Goal: Information Seeking & Learning: Learn about a topic

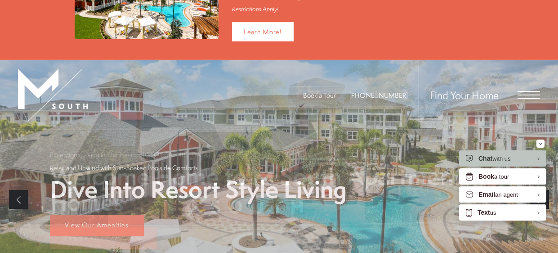
scroll to position [63, 0]
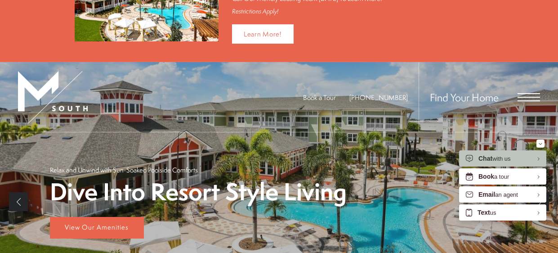
click at [528, 93] on span "Open Menu" at bounding box center [528, 97] width 22 height 8
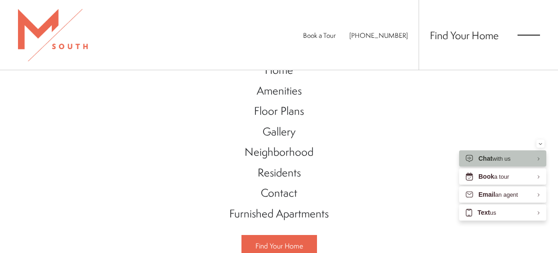
scroll to position [21, 0]
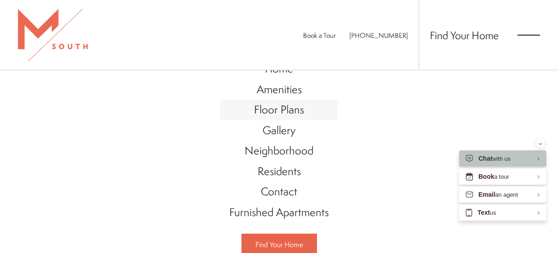
click at [292, 107] on span "Floor Plans" at bounding box center [279, 109] width 50 height 15
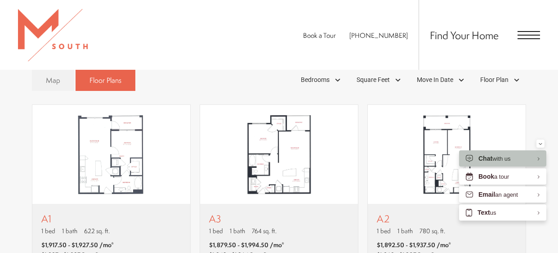
scroll to position [468, 0]
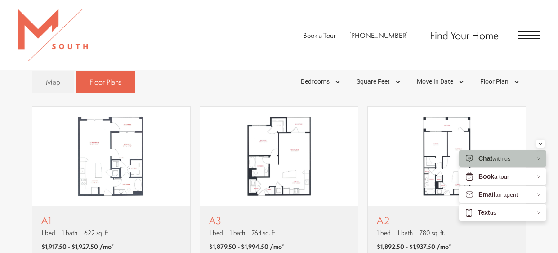
click at [216, 117] on img "View floor plan A3" at bounding box center [279, 156] width 158 height 99
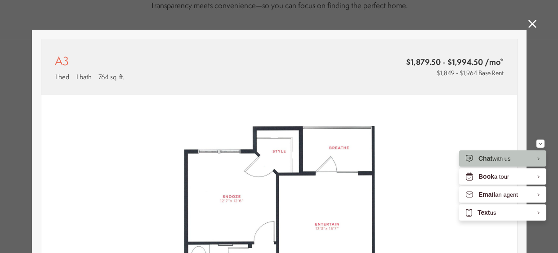
scroll to position [4, 0]
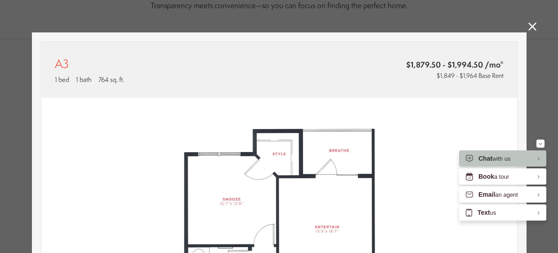
click at [533, 25] on icon at bounding box center [532, 26] width 8 height 8
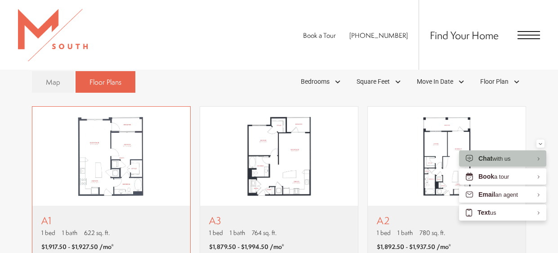
click at [94, 134] on img "View floor plan A1" at bounding box center [111, 156] width 158 height 99
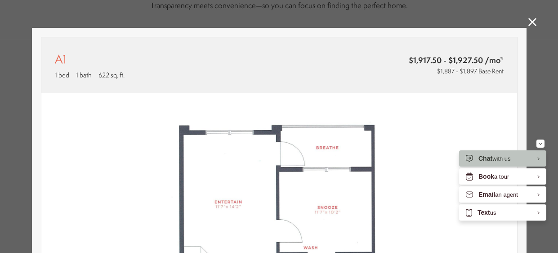
scroll to position [7, 0]
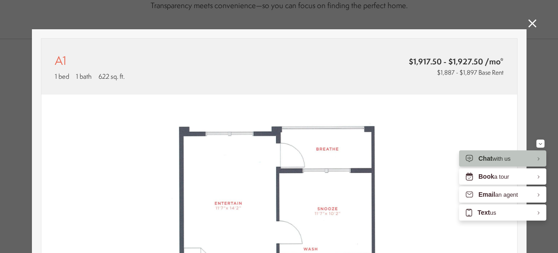
click at [530, 25] on icon at bounding box center [532, 23] width 8 height 8
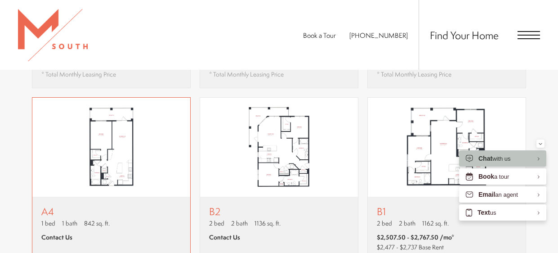
scroll to position [660, 0]
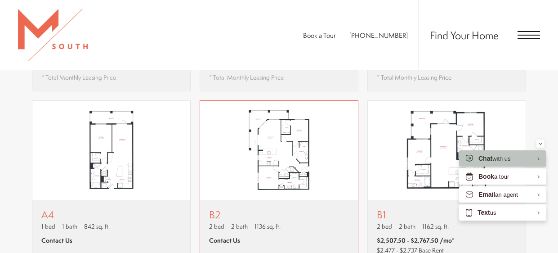
click at [294, 138] on img "View floor plan B2" at bounding box center [279, 150] width 158 height 99
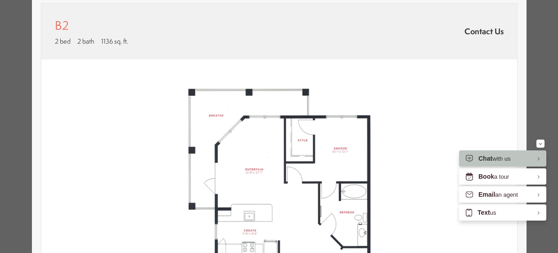
scroll to position [0, 0]
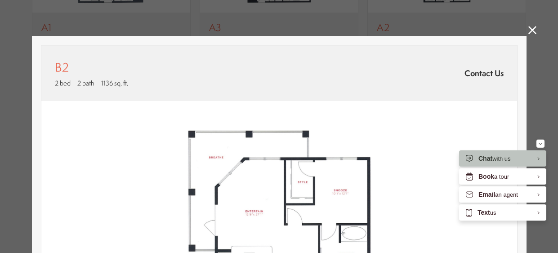
click at [533, 31] on icon at bounding box center [532, 30] width 8 height 8
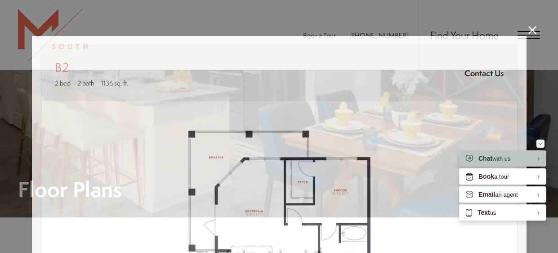
scroll to position [660, 0]
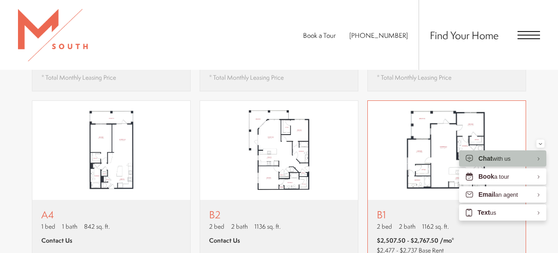
click at [434, 115] on img "View floor plan B1" at bounding box center [447, 150] width 158 height 99
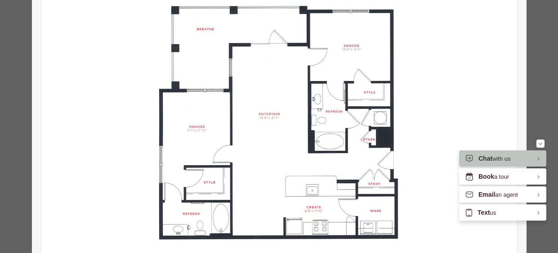
scroll to position [127, 0]
click at [120, 121] on img at bounding box center [279, 123] width 476 height 299
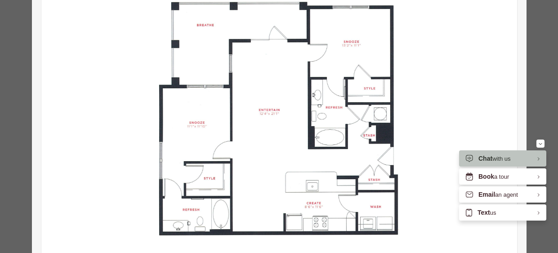
scroll to position [131, 0]
click at [125, 93] on img at bounding box center [279, 119] width 476 height 299
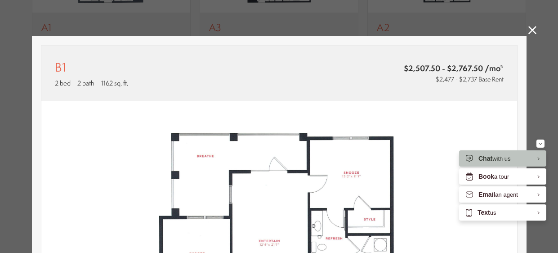
scroll to position [0, 0]
click at [528, 29] on icon at bounding box center [532, 30] width 8 height 8
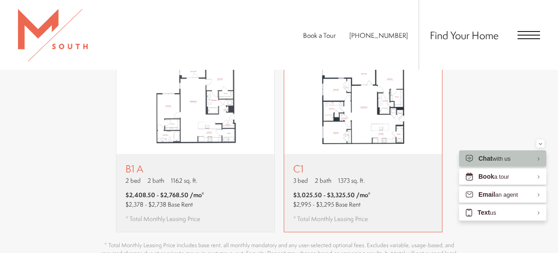
scroll to position [895, 0]
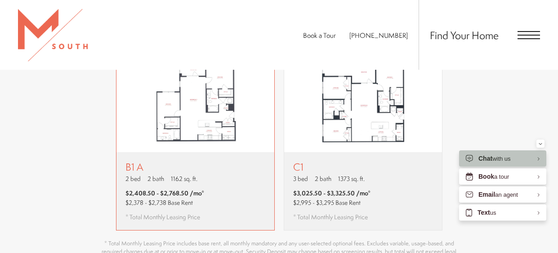
click at [208, 96] on img "View floor plan B1 A" at bounding box center [195, 102] width 158 height 99
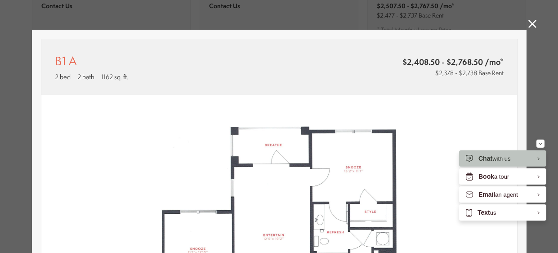
scroll to position [4, 0]
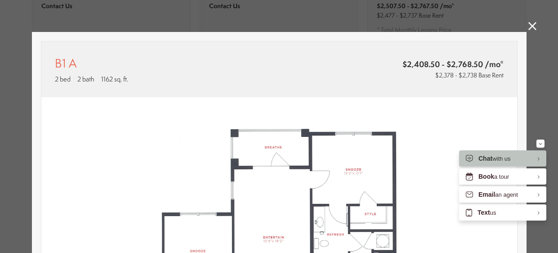
click at [530, 30] on link at bounding box center [532, 27] width 8 height 10
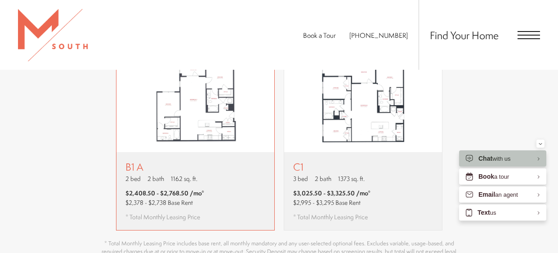
click at [202, 98] on img "View floor plan B1 A" at bounding box center [195, 102] width 158 height 99
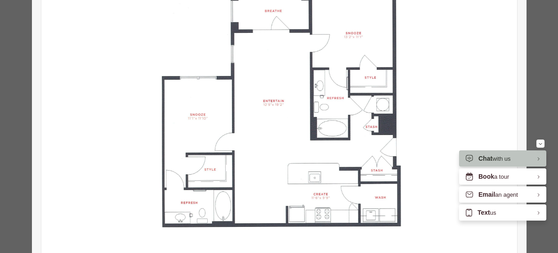
scroll to position [140, 0]
click at [115, 105] on img at bounding box center [279, 110] width 476 height 299
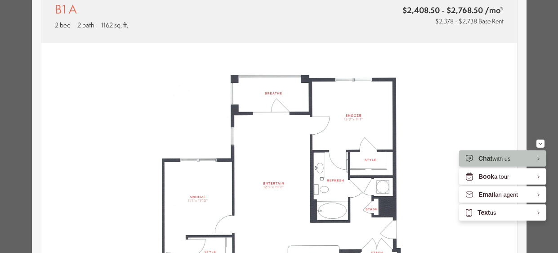
scroll to position [0, 0]
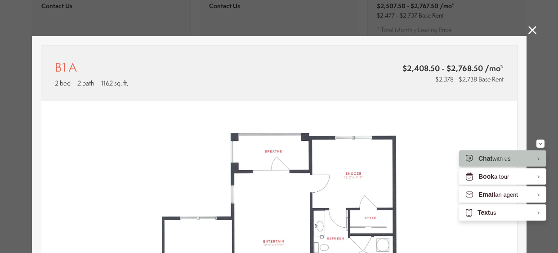
click at [532, 31] on icon at bounding box center [532, 30] width 8 height 8
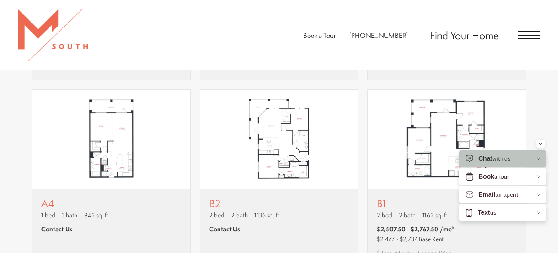
scroll to position [670, 0]
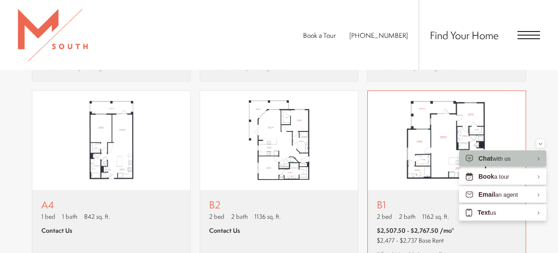
click at [442, 116] on img "View floor plan B1" at bounding box center [447, 140] width 158 height 99
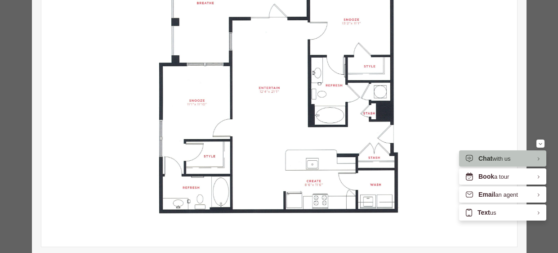
scroll to position [155, 0]
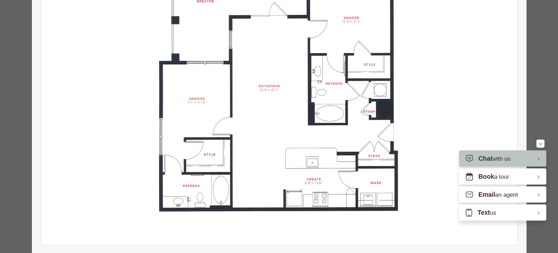
click at [106, 151] on img at bounding box center [279, 96] width 476 height 299
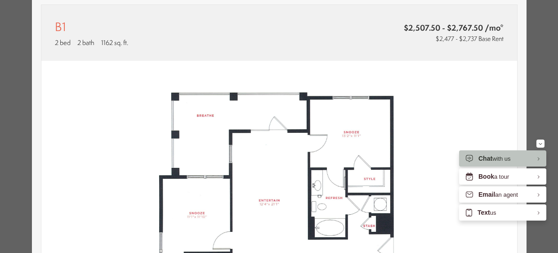
scroll to position [0, 0]
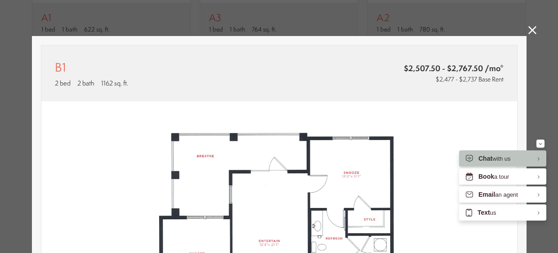
click at [534, 28] on icon at bounding box center [532, 30] width 8 height 8
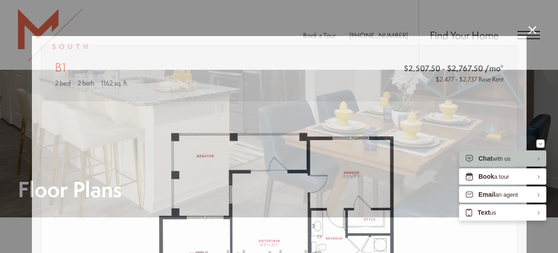
scroll to position [670, 0]
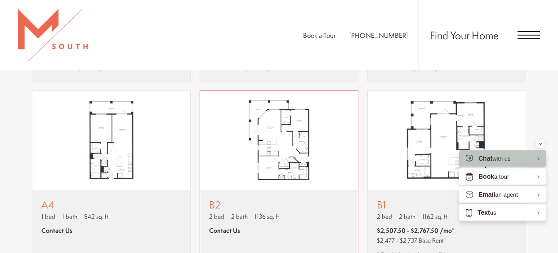
click at [238, 143] on img "View floor plan B2" at bounding box center [279, 140] width 158 height 99
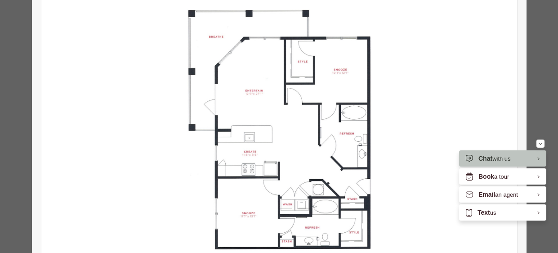
scroll to position [119, 0]
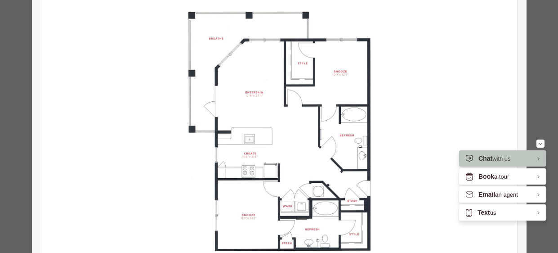
click at [139, 165] on img at bounding box center [279, 131] width 476 height 299
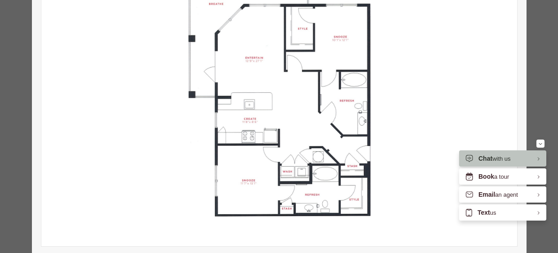
scroll to position [158, 0]
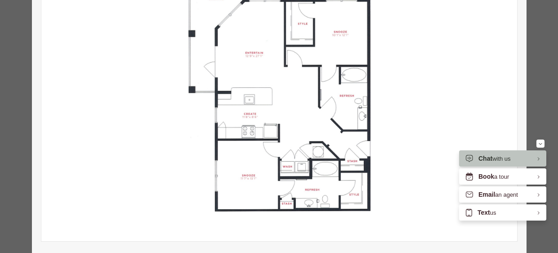
click at [163, 111] on img at bounding box center [279, 92] width 476 height 299
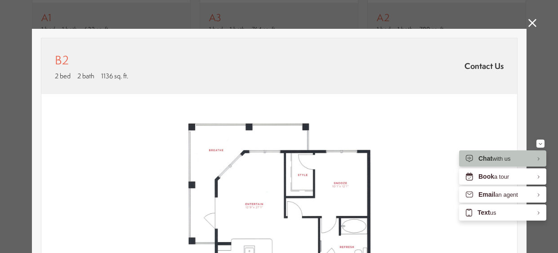
scroll to position [0, 0]
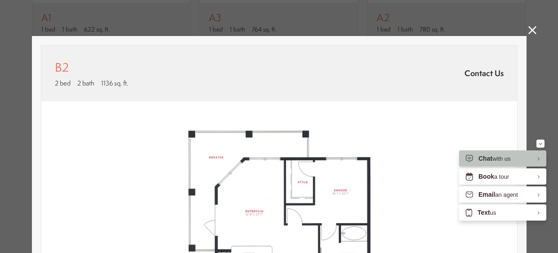
click at [531, 31] on icon at bounding box center [532, 30] width 8 height 8
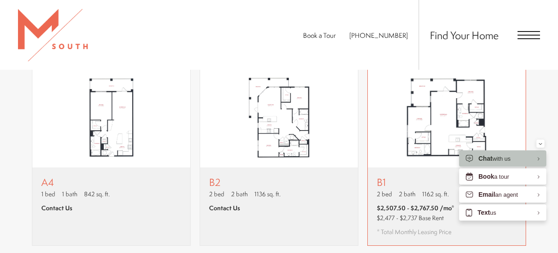
scroll to position [695, 0]
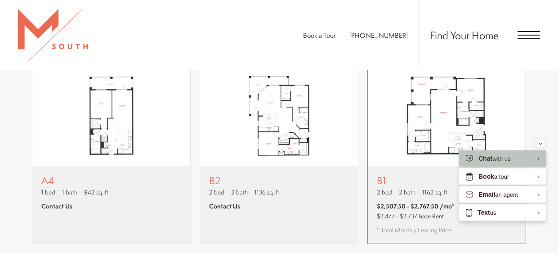
click at [446, 95] on img "View floor plan B1" at bounding box center [447, 116] width 158 height 99
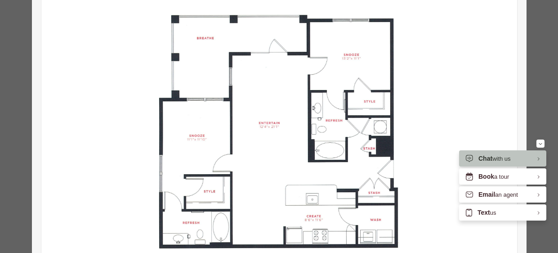
scroll to position [136, 0]
